Goal: Task Accomplishment & Management: Use online tool/utility

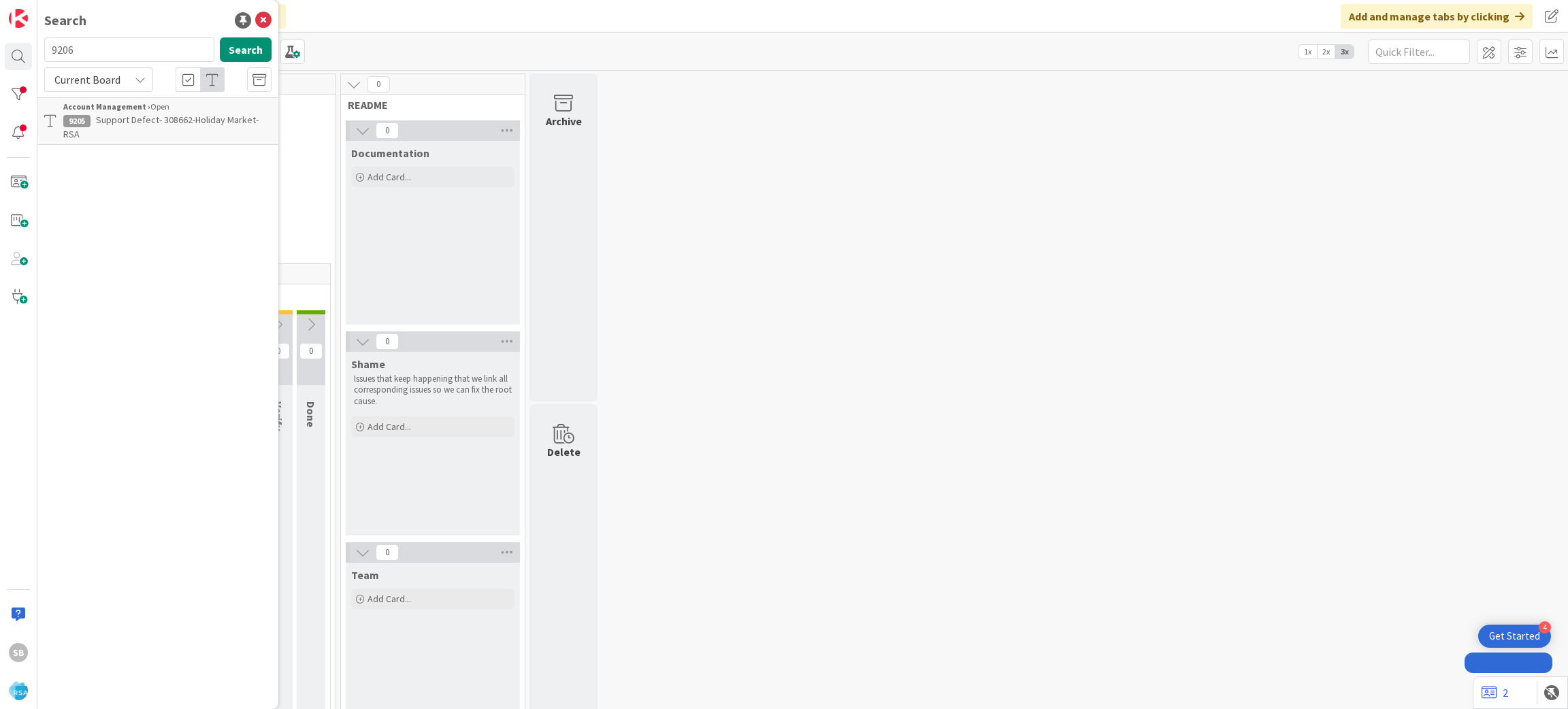
type input "9206"
click at [172, 116] on span "Support Maintenance - 308925- County Fair Food-" at bounding box center [165, 127] width 206 height 26
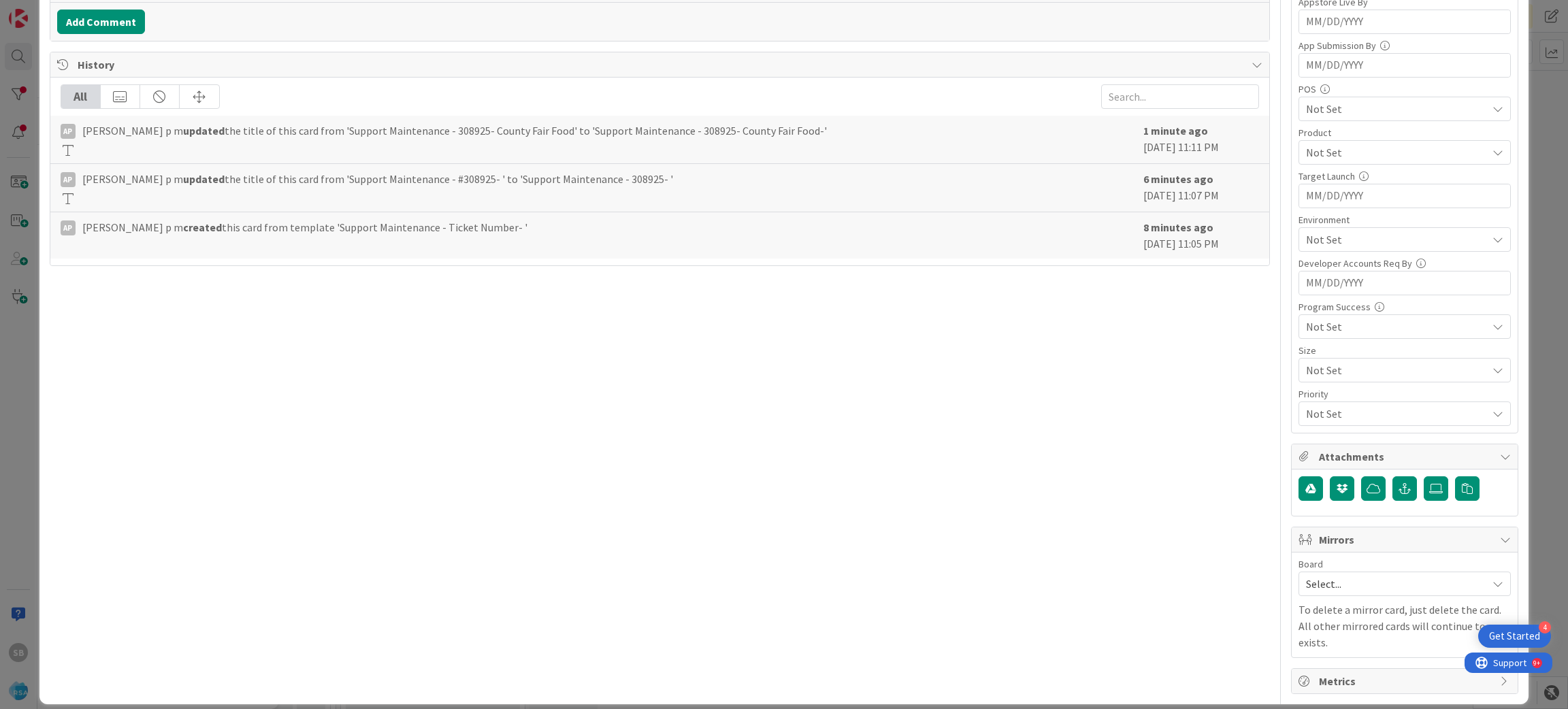
click at [1321, 593] on span "Select..." at bounding box center [1393, 584] width 175 height 19
click at [1329, 660] on div "Select... Account Management Software Development" at bounding box center [1405, 643] width 212 height 93
click at [1324, 671] on span "Software Development" at bounding box center [1413, 672] width 179 height 21
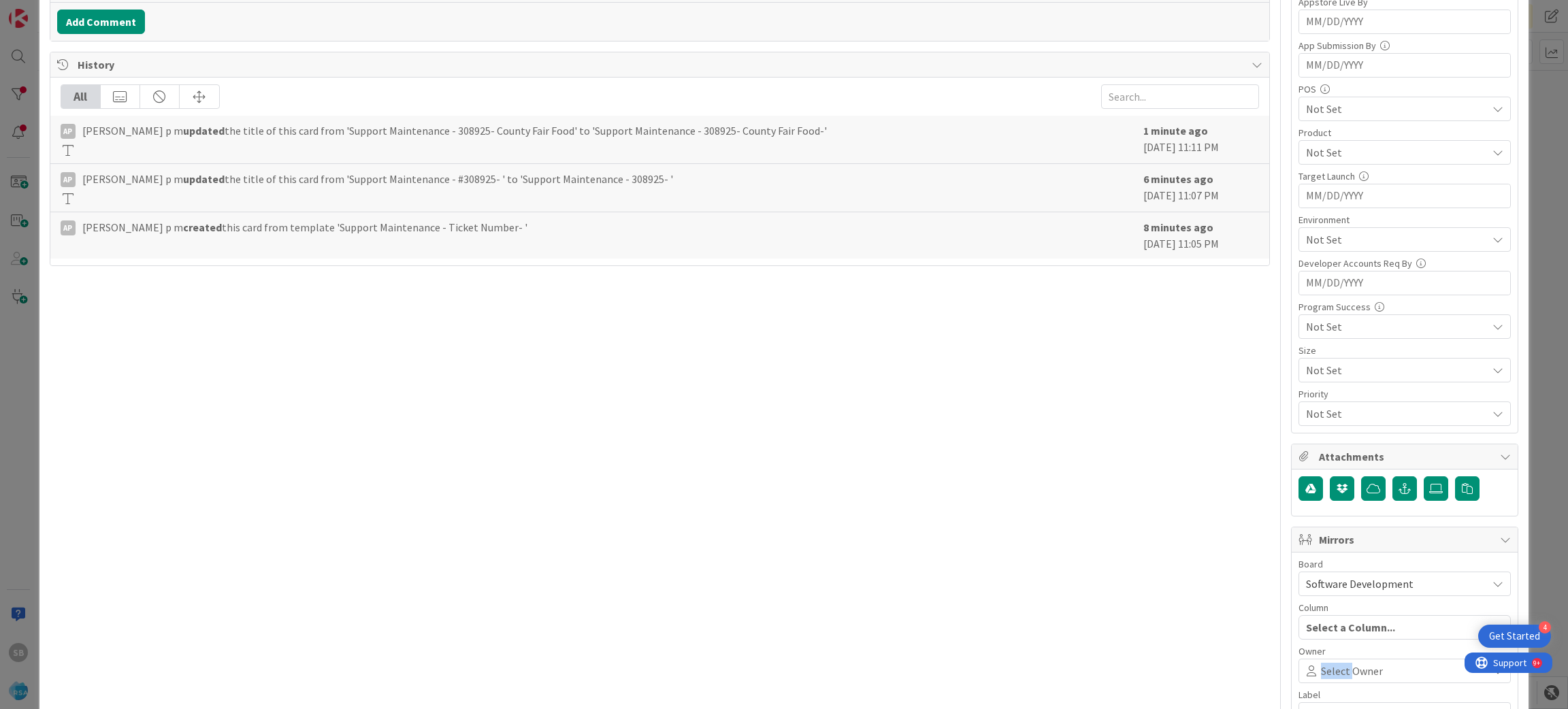
click at [1321, 671] on span "Select Owner" at bounding box center [1352, 670] width 62 height 16
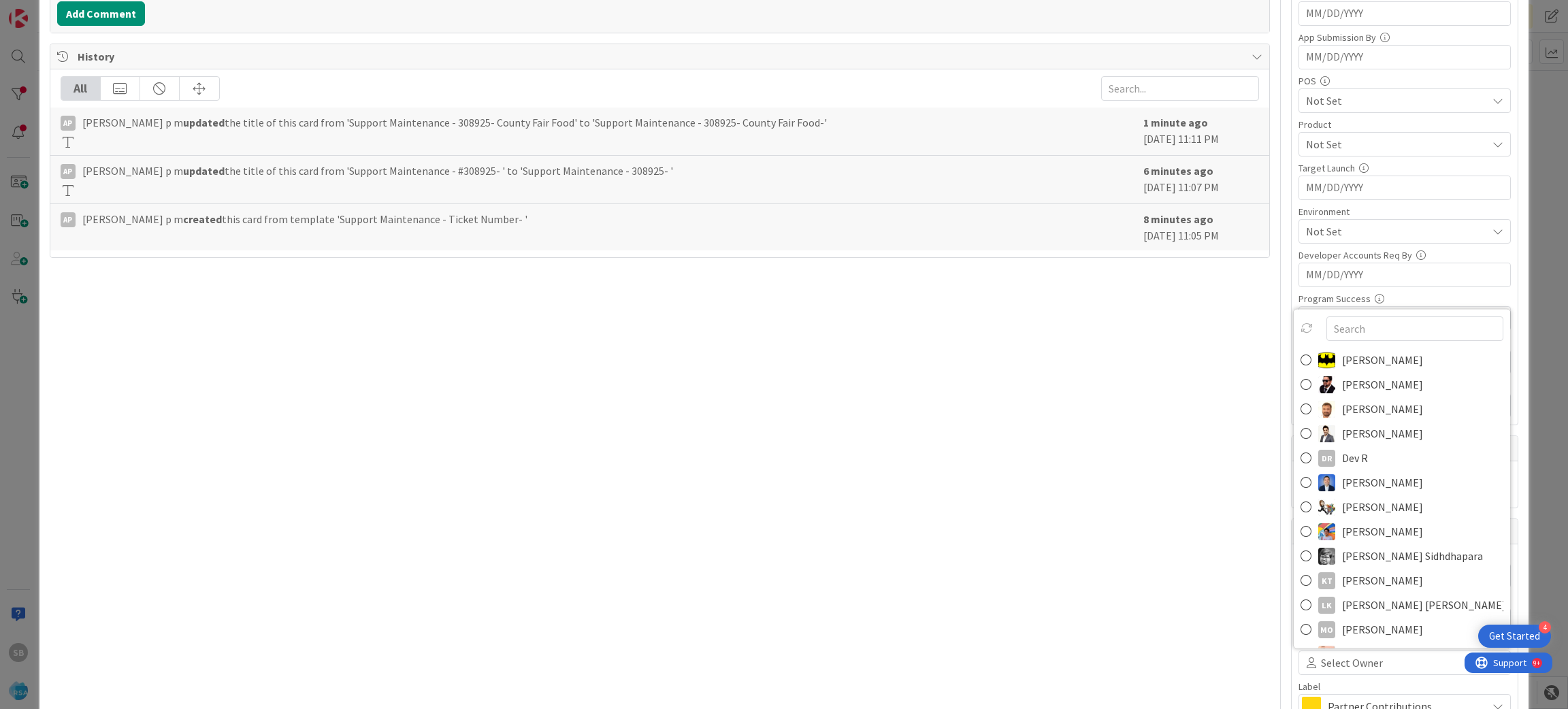
scroll to position [541, 0]
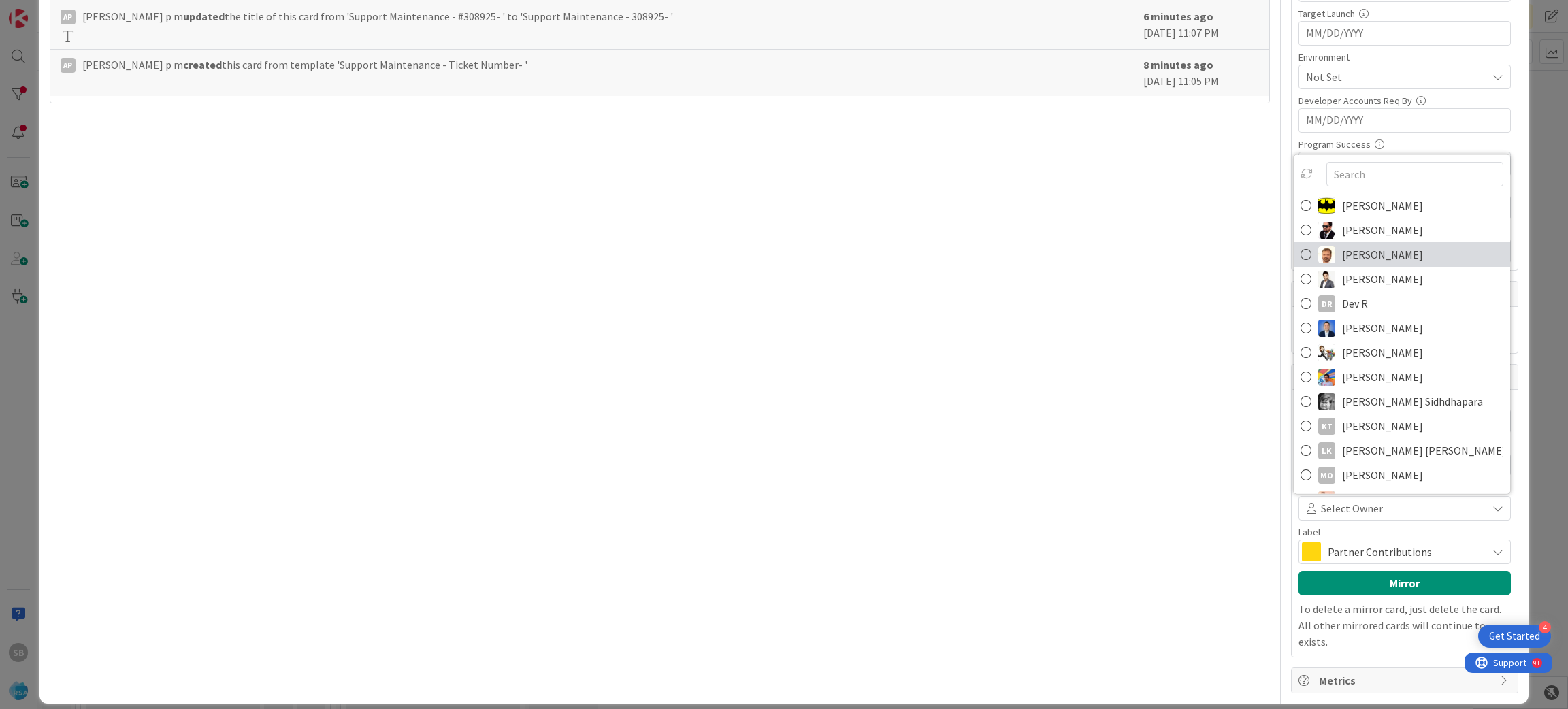
click at [1342, 263] on span "[PERSON_NAME]" at bounding box center [1382, 254] width 81 height 21
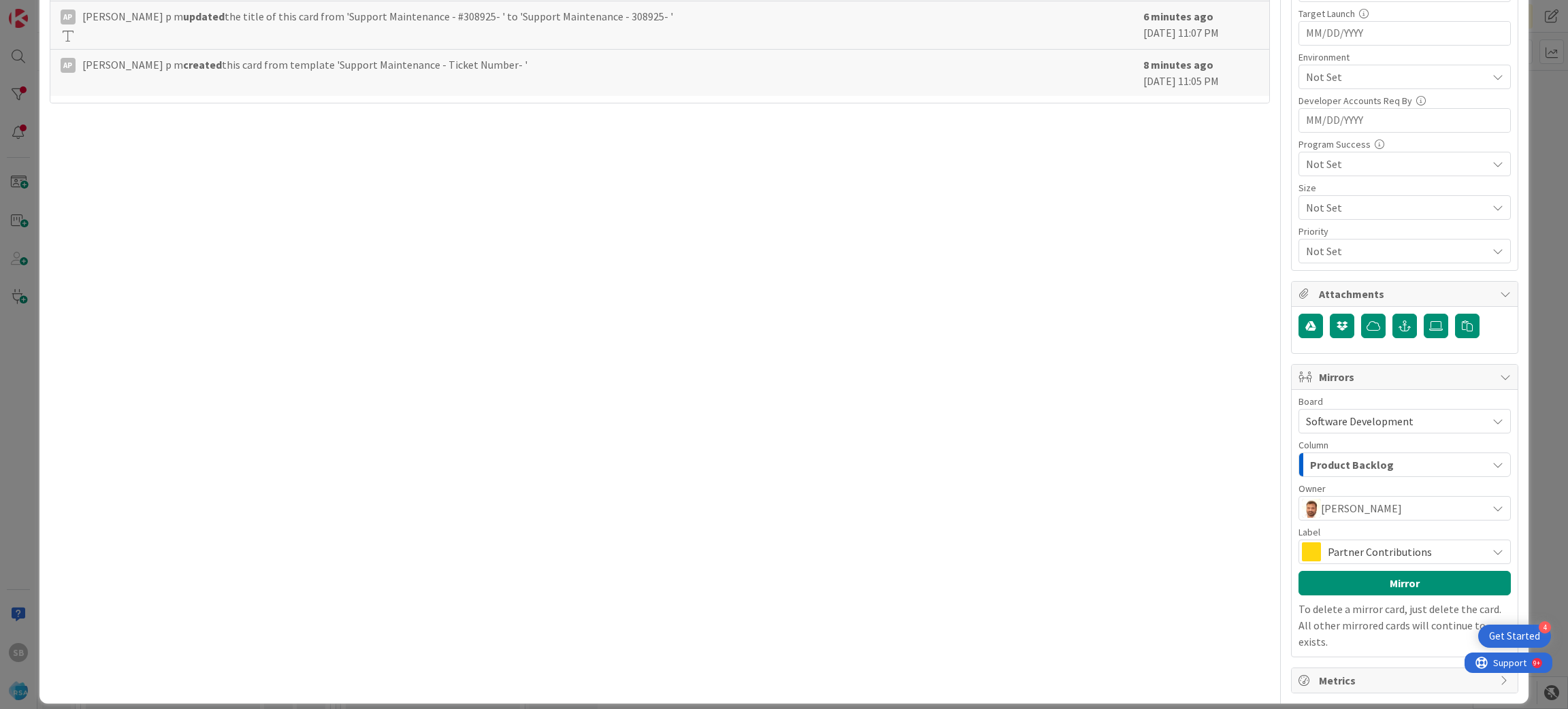
click at [1328, 562] on span "Partner Contributions" at bounding box center [1404, 552] width 152 height 19
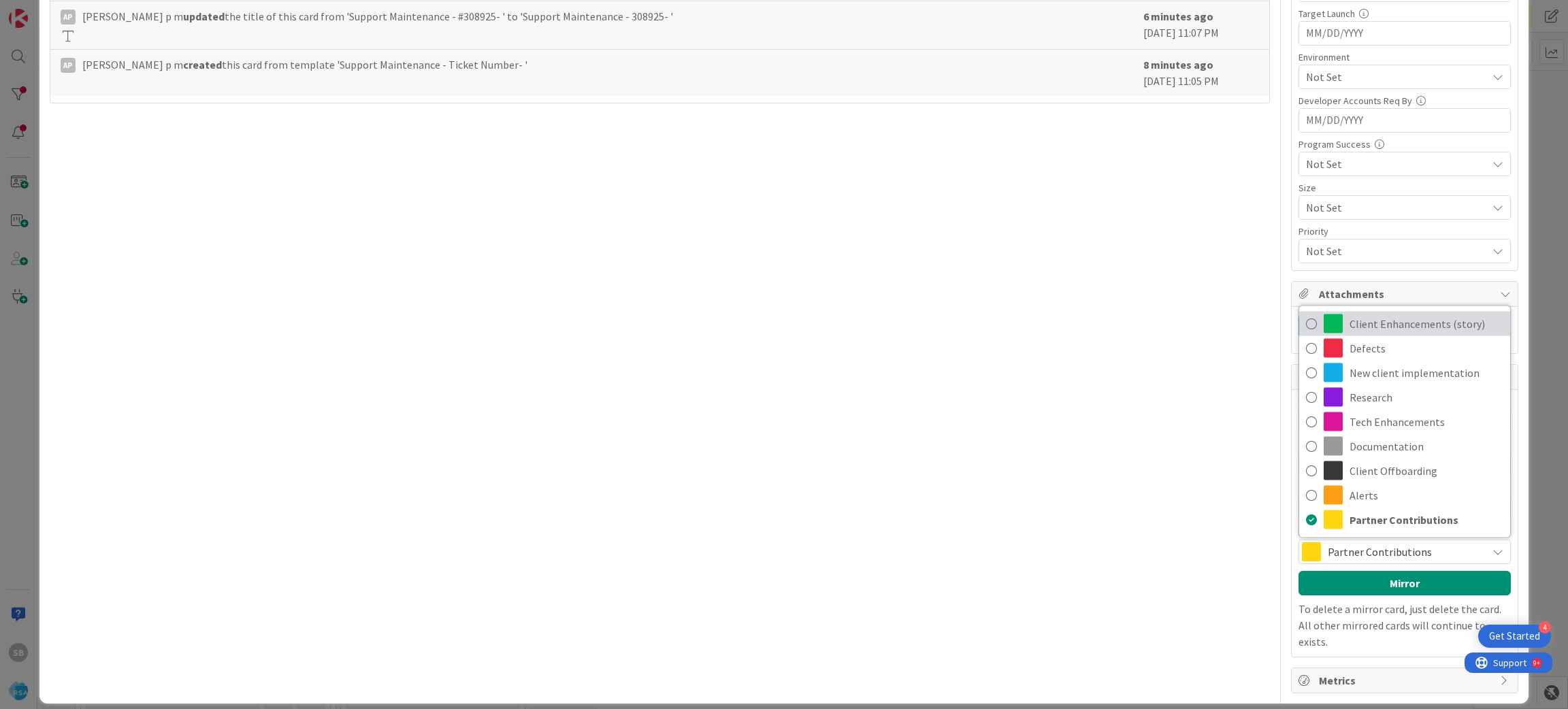
click at [1361, 330] on span "Client Enhancements (story)" at bounding box center [1426, 324] width 154 height 21
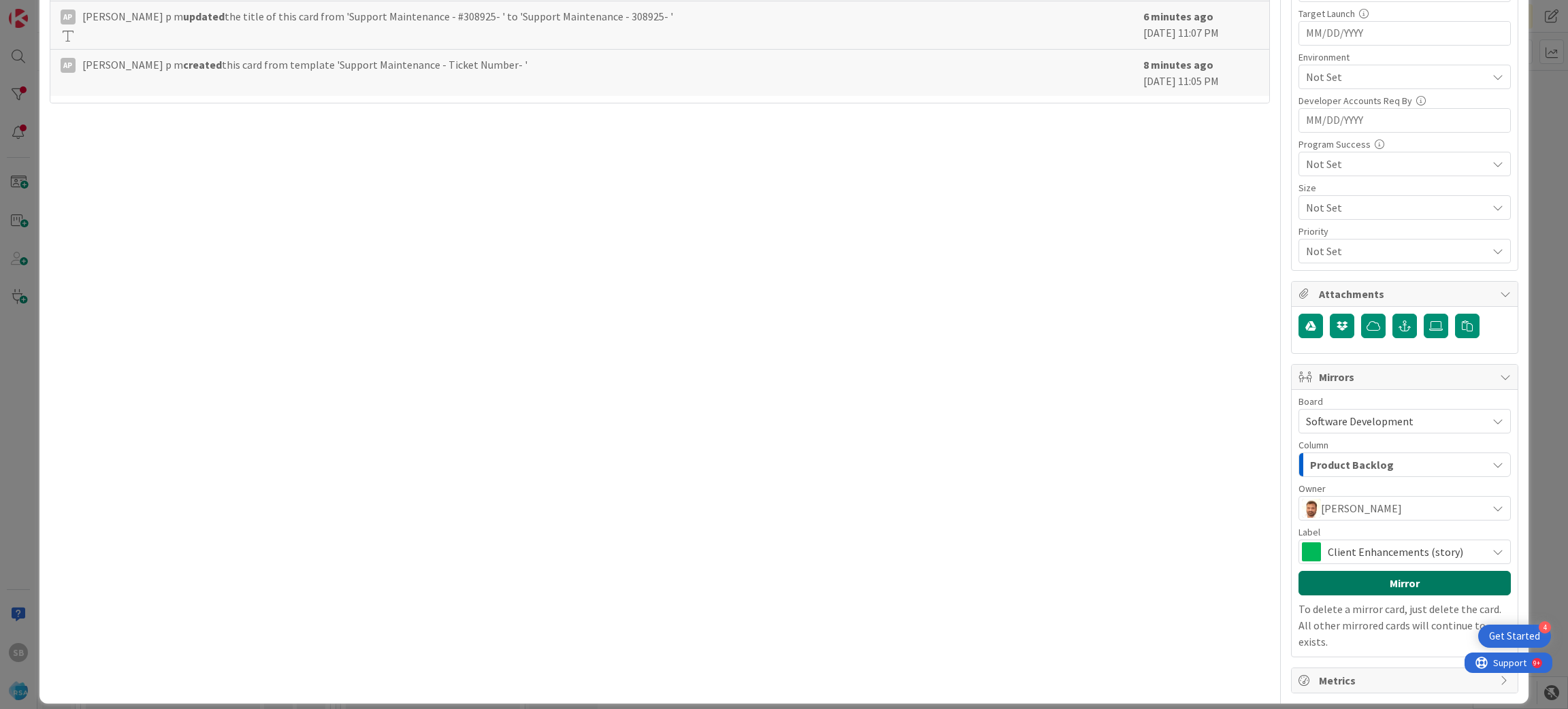
click at [1361, 580] on button "Mirror" at bounding box center [1405, 583] width 212 height 24
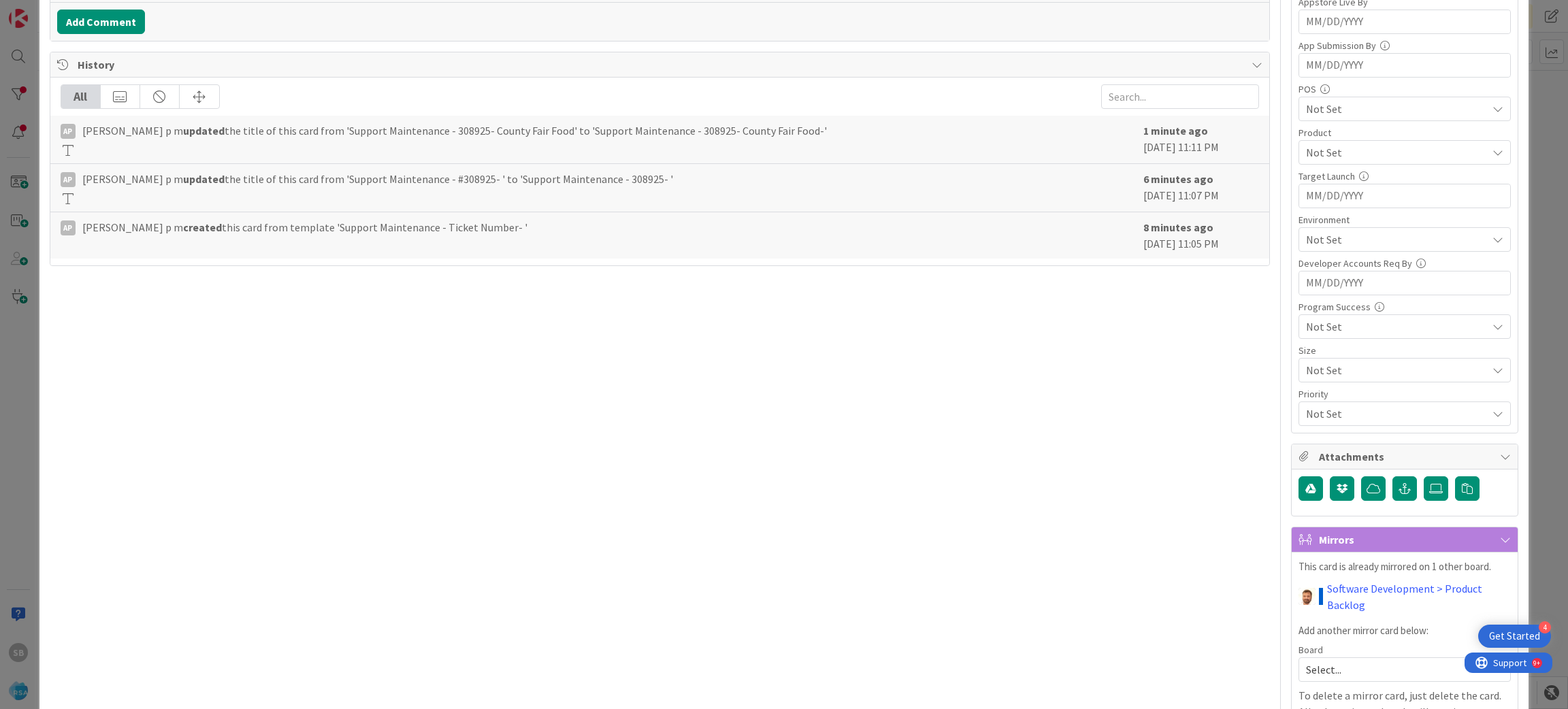
scroll to position [464, 0]
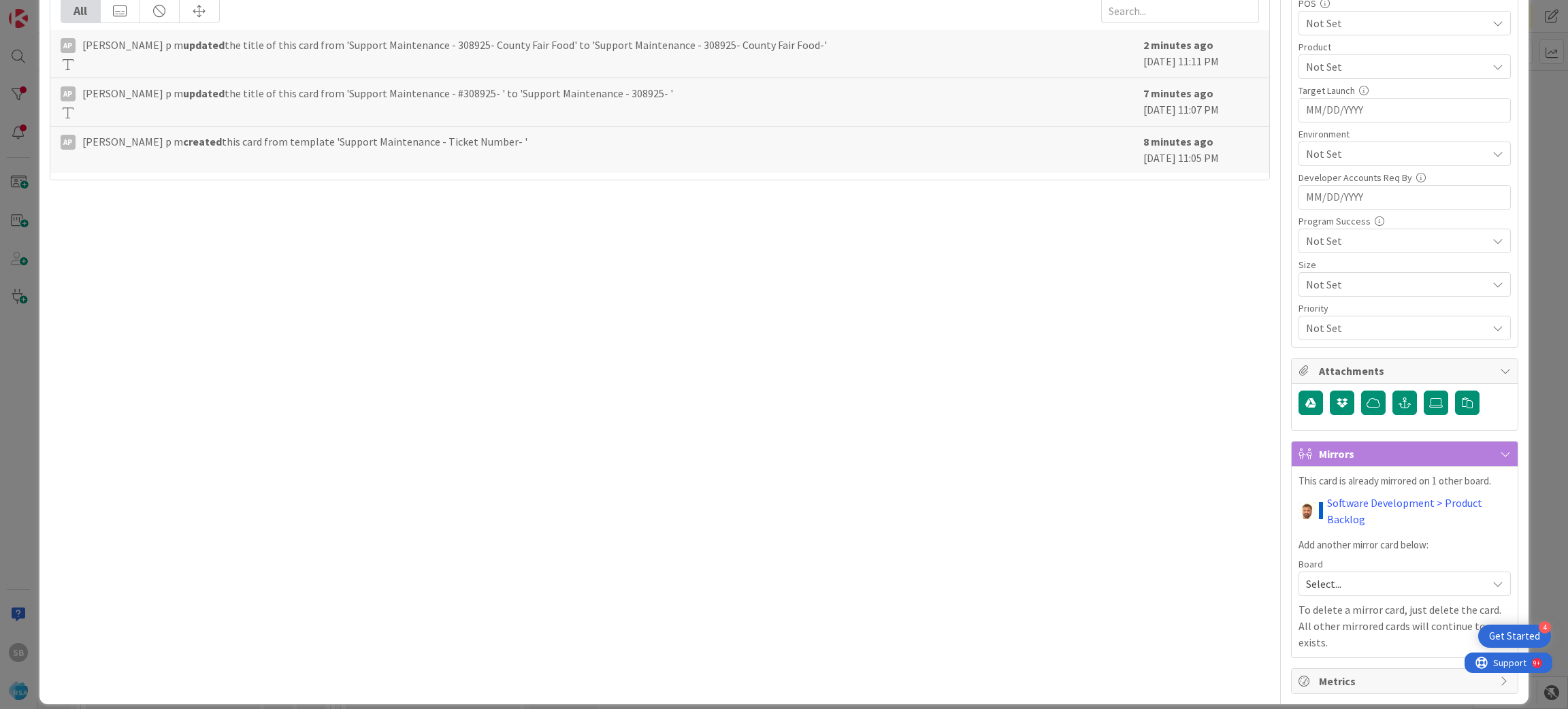
type input "County Fair Food"
